Goal: Task Accomplishment & Management: Use online tool/utility

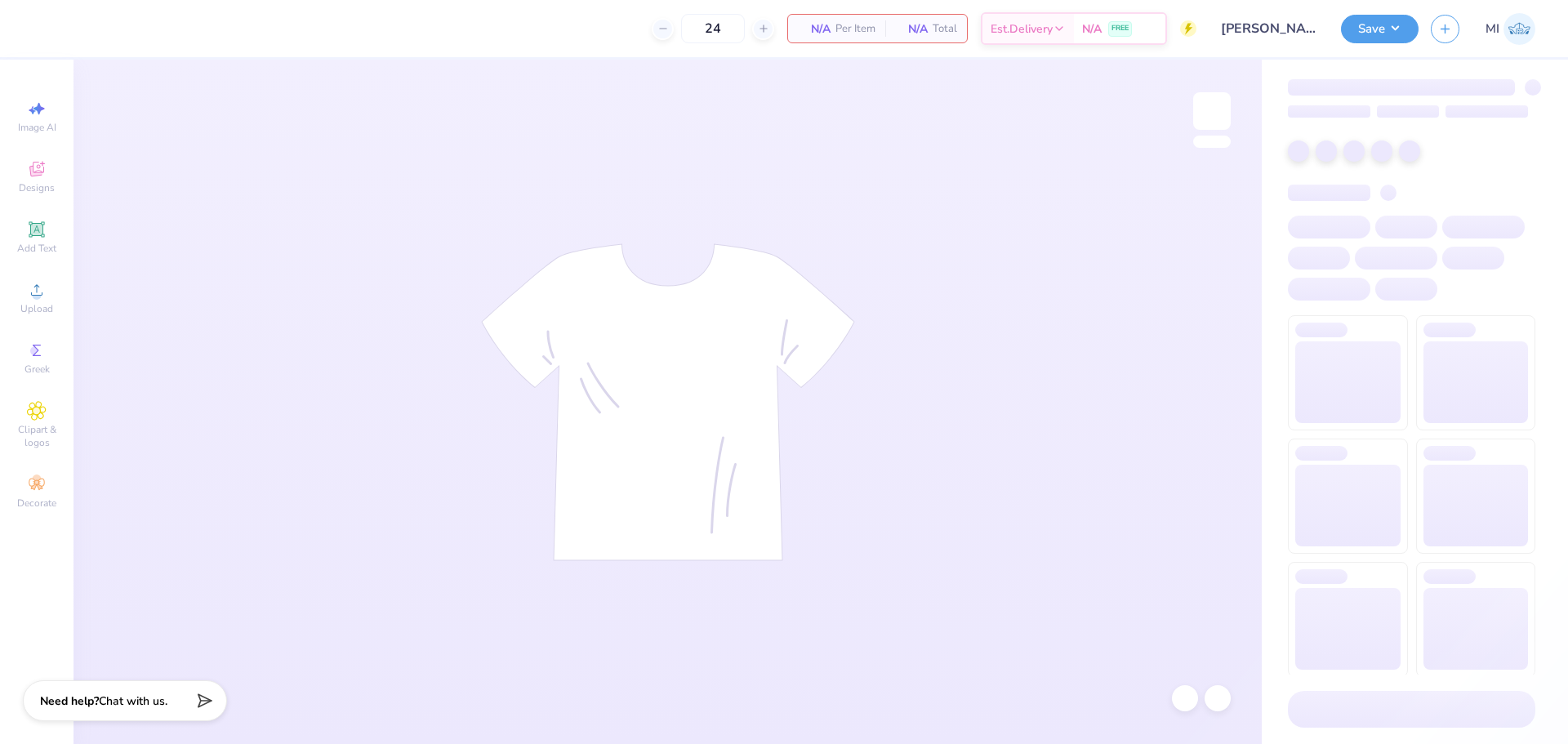
type input "24"
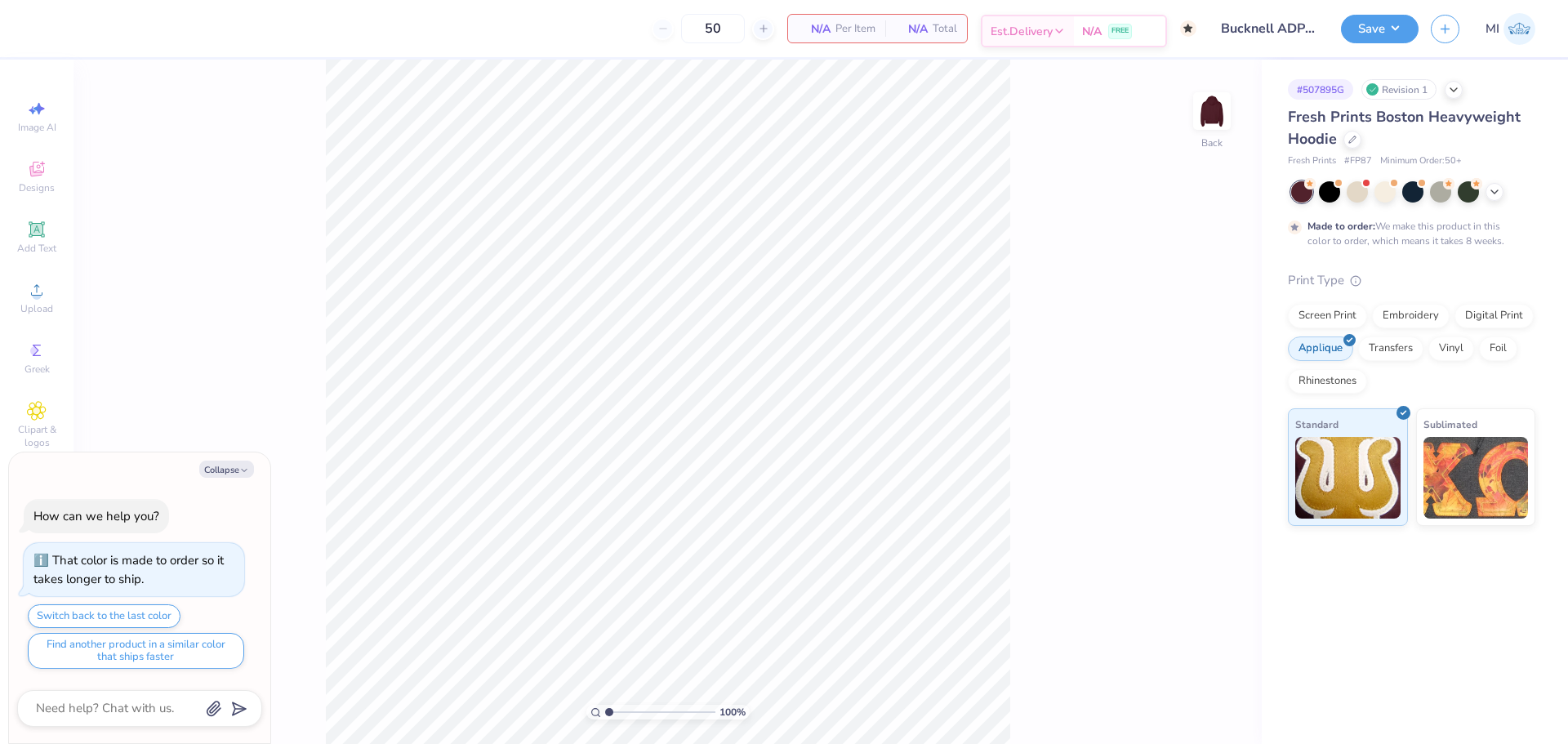
type textarea "x"
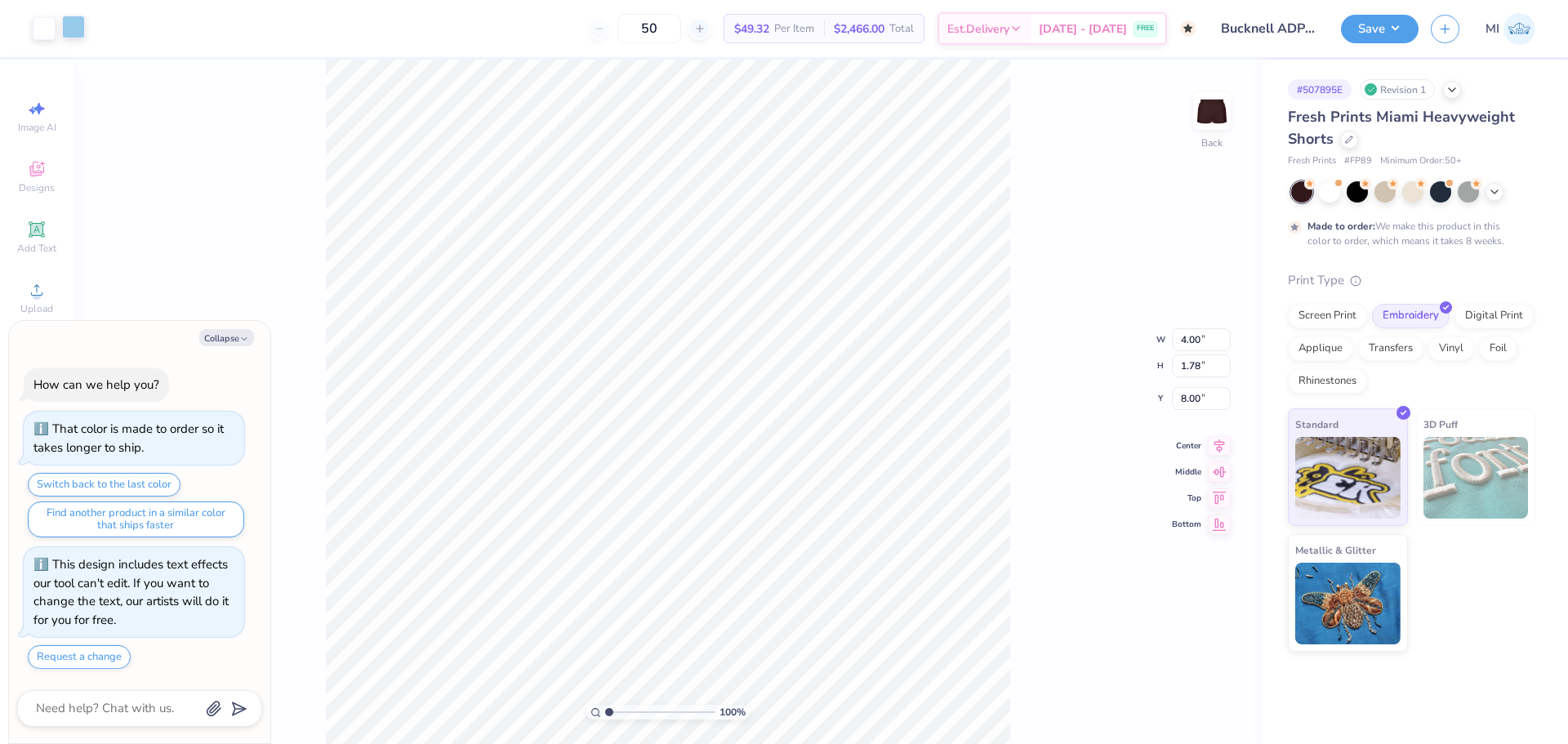
click at [71, 28] on div at bounding box center [73, 26] width 23 height 23
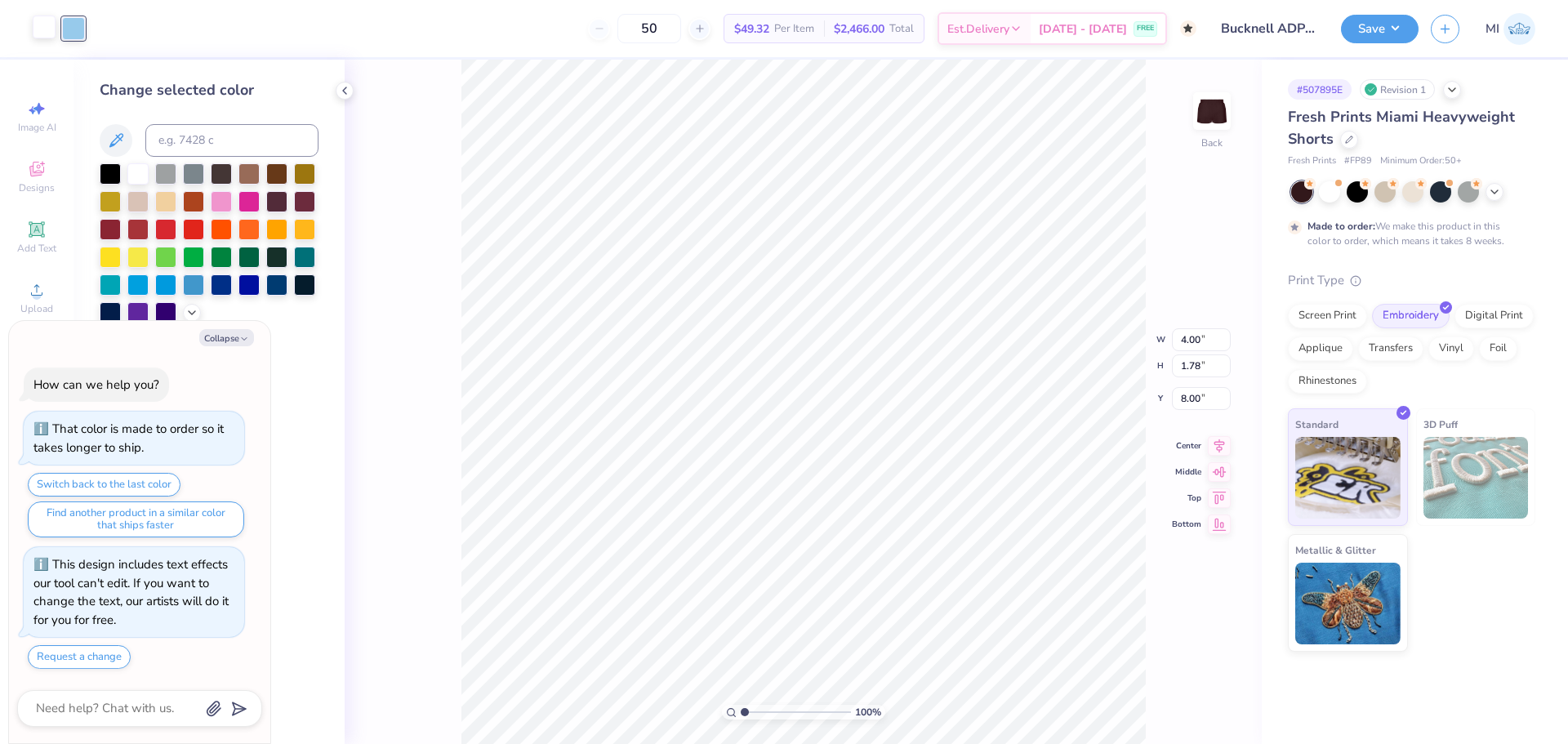
click at [52, 33] on div at bounding box center [44, 26] width 23 height 23
click at [218, 200] on div at bounding box center [221, 200] width 21 height 21
click at [71, 26] on div at bounding box center [73, 26] width 23 height 23
click at [135, 180] on div at bounding box center [137, 171] width 21 height 21
type textarea "x"
